Goal: Find specific page/section: Find specific page/section

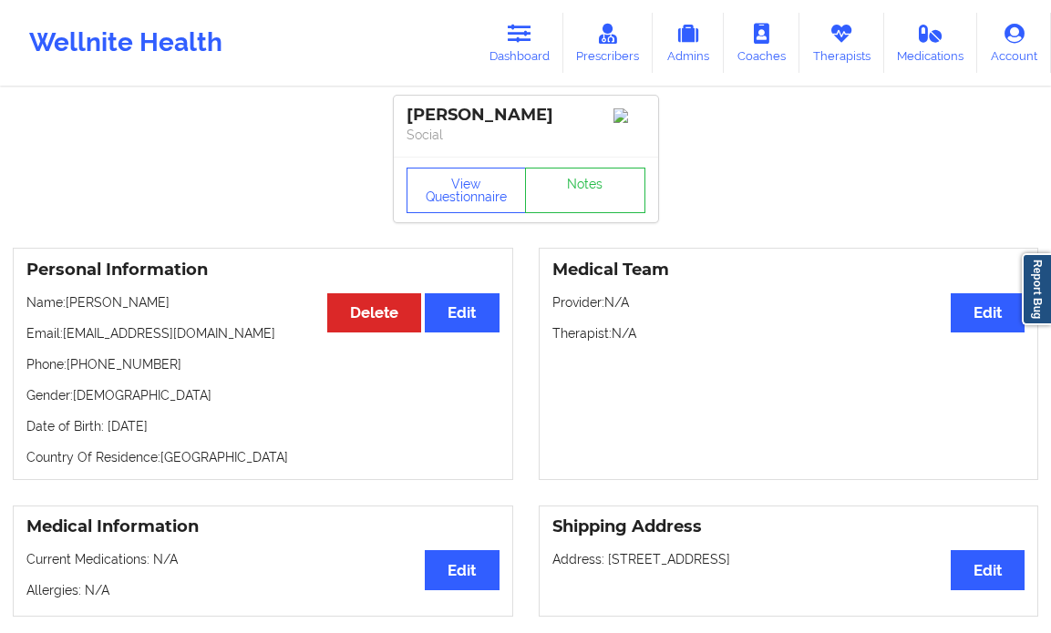
click at [835, 35] on icon at bounding box center [841, 34] width 24 height 20
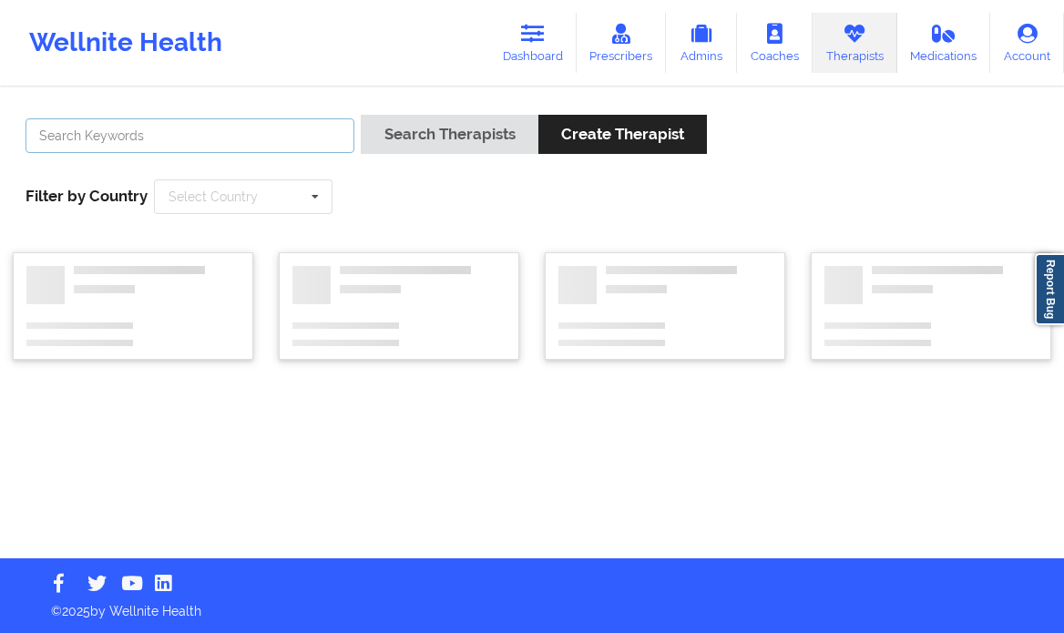
click at [281, 133] on input "text" at bounding box center [190, 135] width 329 height 35
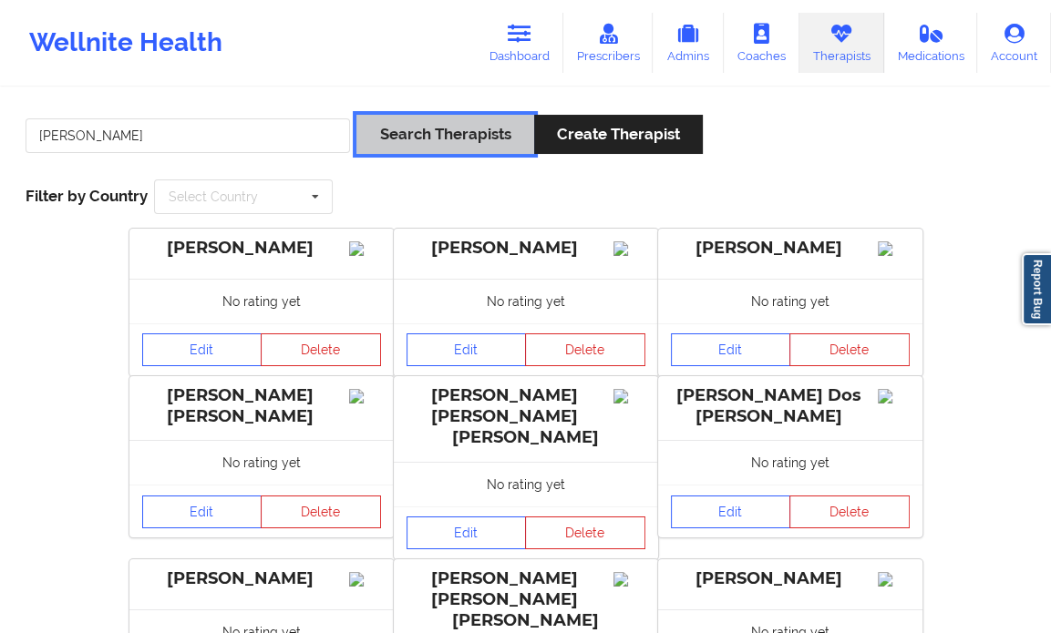
click at [445, 130] on button "Search Therapists" at bounding box center [444, 134] width 177 height 39
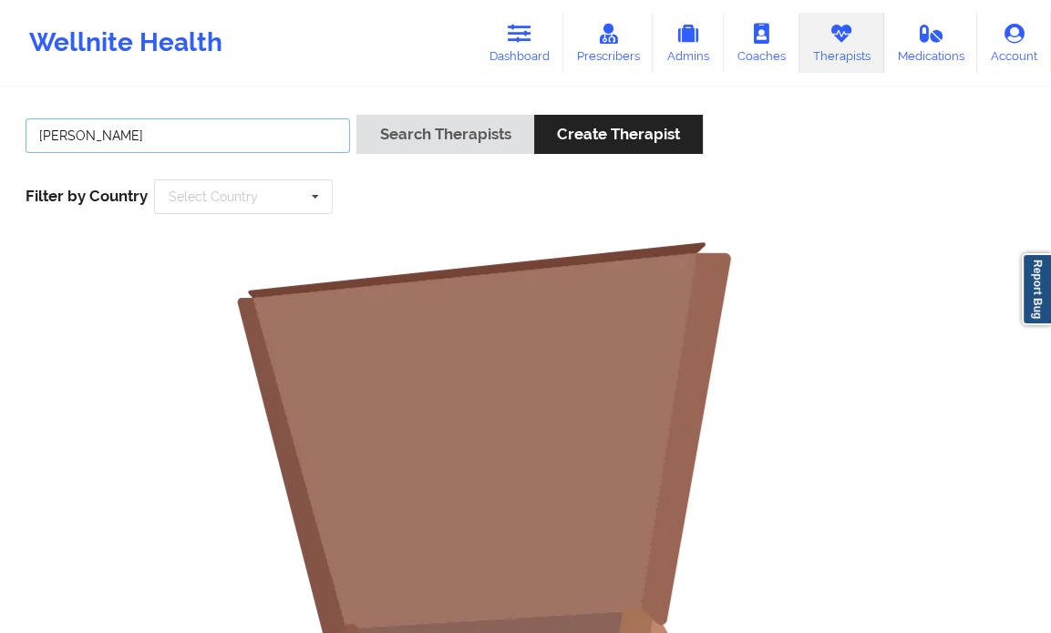
click at [69, 131] on input "[PERSON_NAME]" at bounding box center [188, 135] width 324 height 35
type input "[PERSON_NAME]"
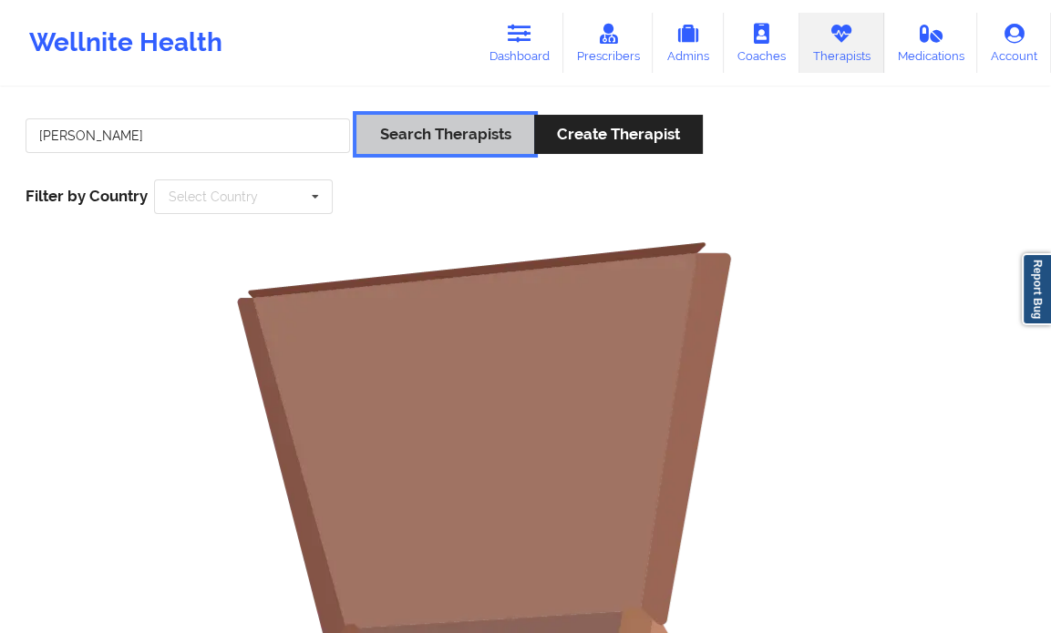
click at [453, 143] on button "Search Therapists" at bounding box center [444, 134] width 177 height 39
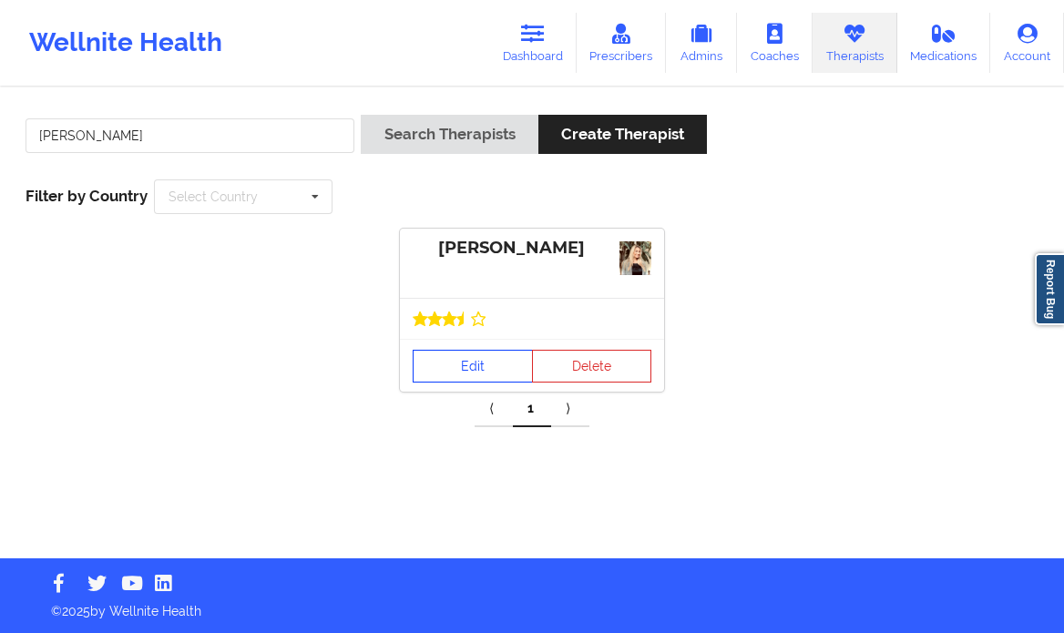
click at [438, 360] on link "Edit" at bounding box center [473, 366] width 120 height 33
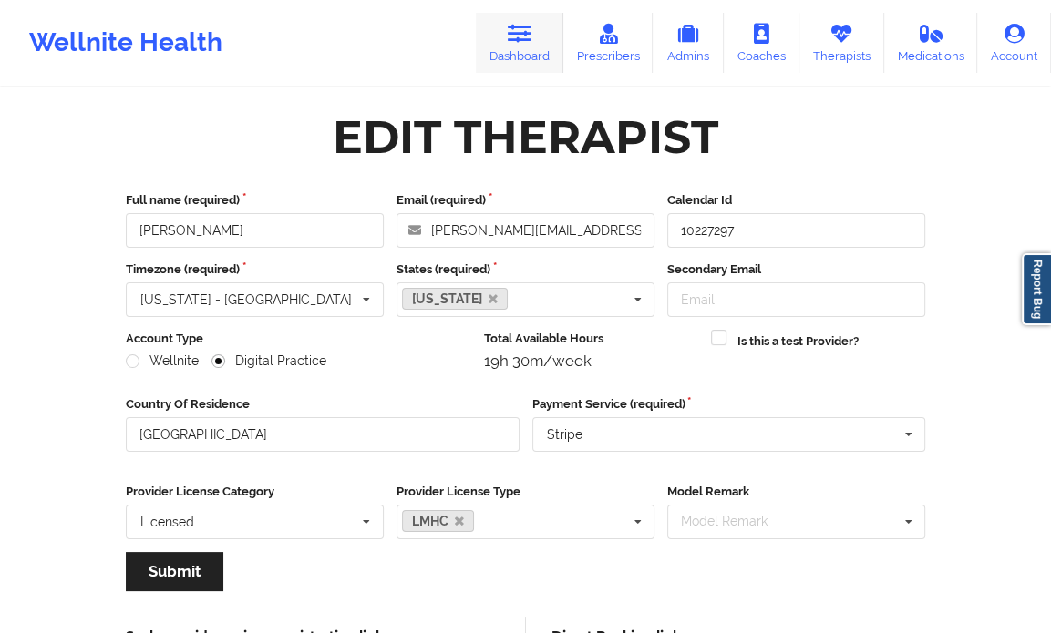
click at [525, 43] on icon at bounding box center [520, 34] width 24 height 20
